Goal: Task Accomplishment & Management: Use online tool/utility

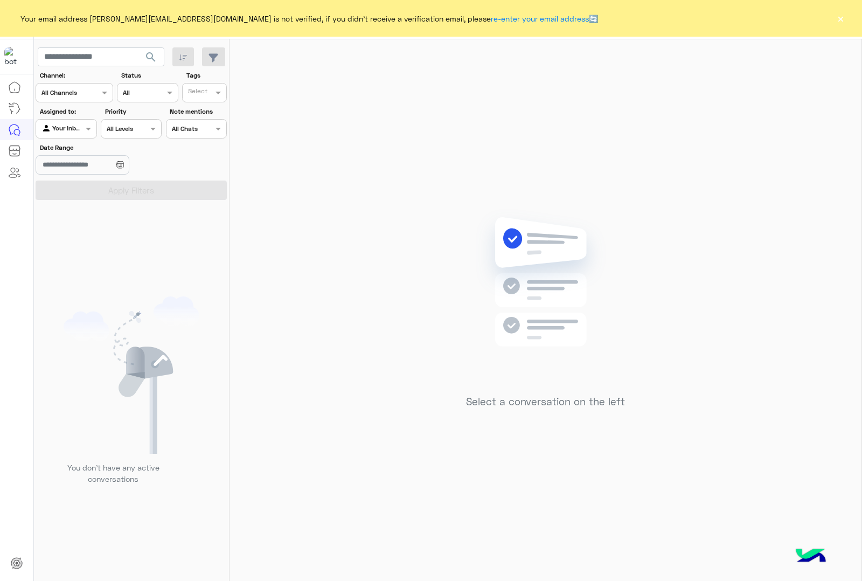
click at [839, 20] on button "×" at bounding box center [840, 18] width 11 height 11
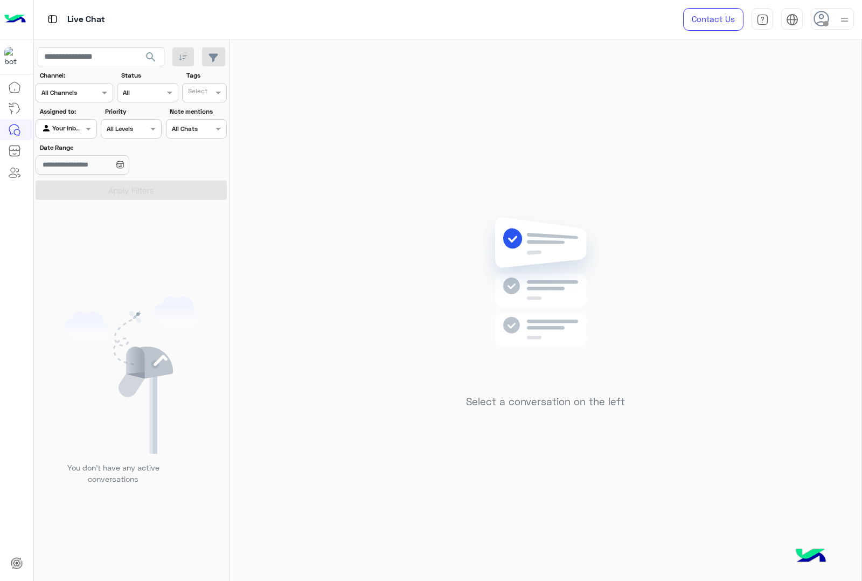
click at [839, 20] on img at bounding box center [844, 19] width 13 height 13
click at [812, 82] on label "Online" at bounding box center [786, 82] width 117 height 19
click at [841, 18] on img at bounding box center [845, 20] width 12 height 12
